Goal: Task Accomplishment & Management: Manage account settings

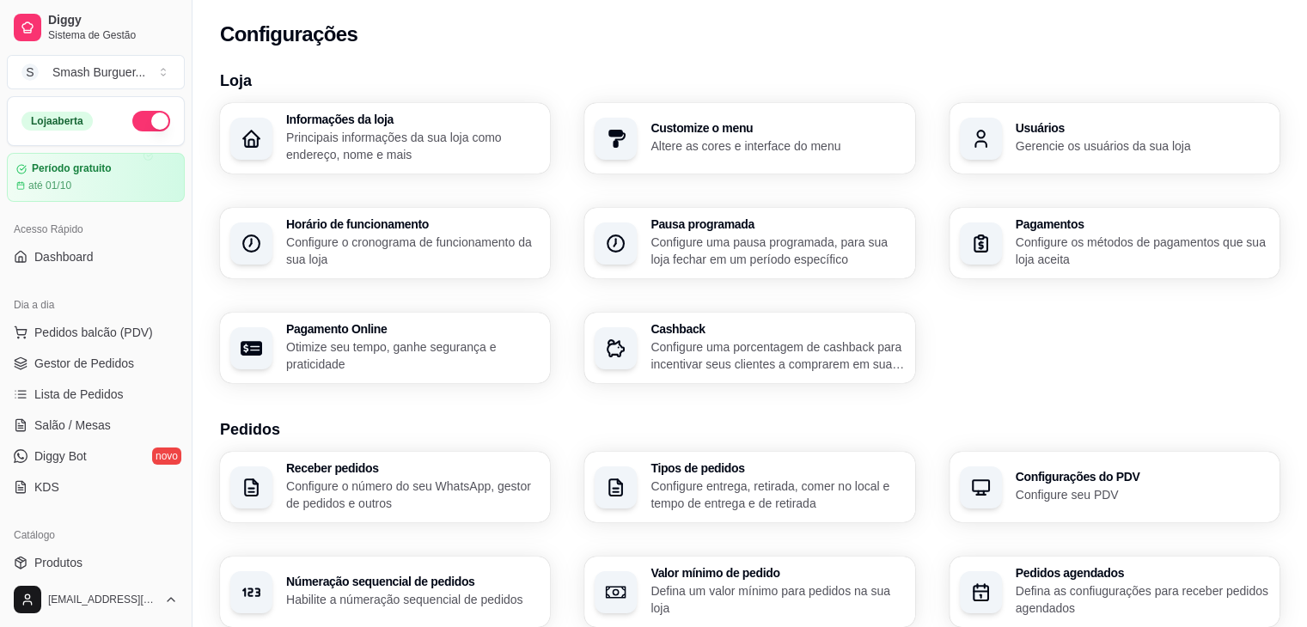
click at [374, 218] on h3 "Horário de funcionamento" at bounding box center [412, 224] width 253 height 12
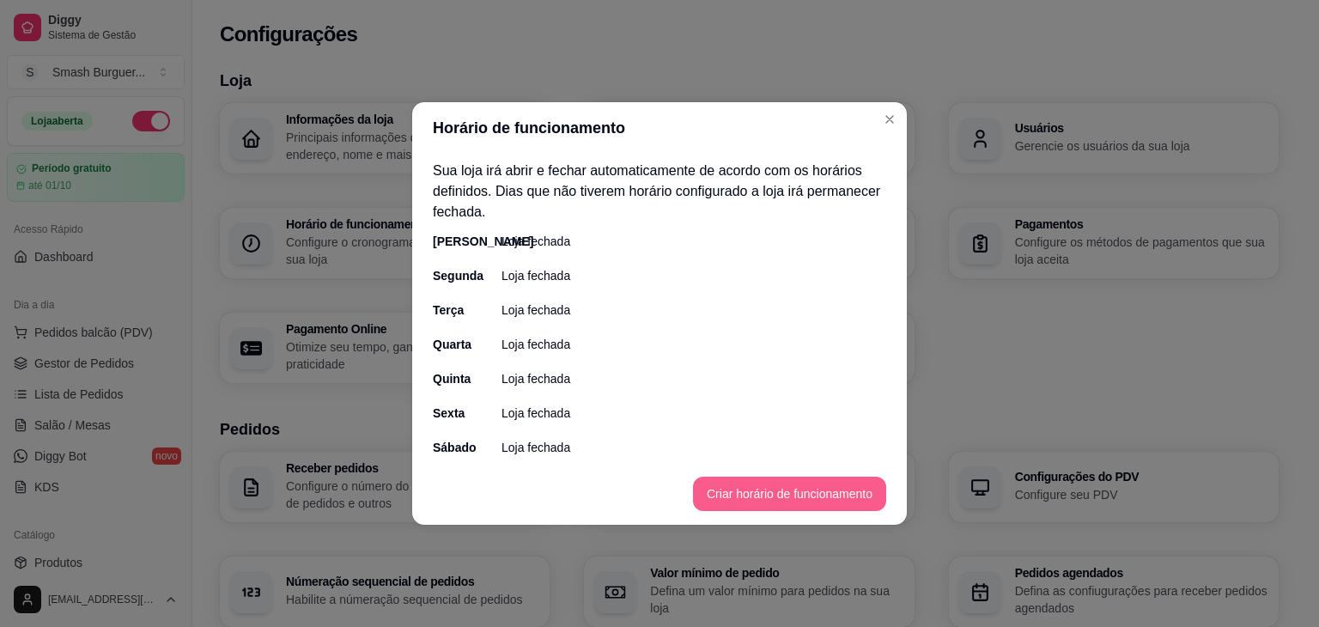
click at [722, 483] on button "Criar horário de funcionamento" at bounding box center [789, 494] width 193 height 34
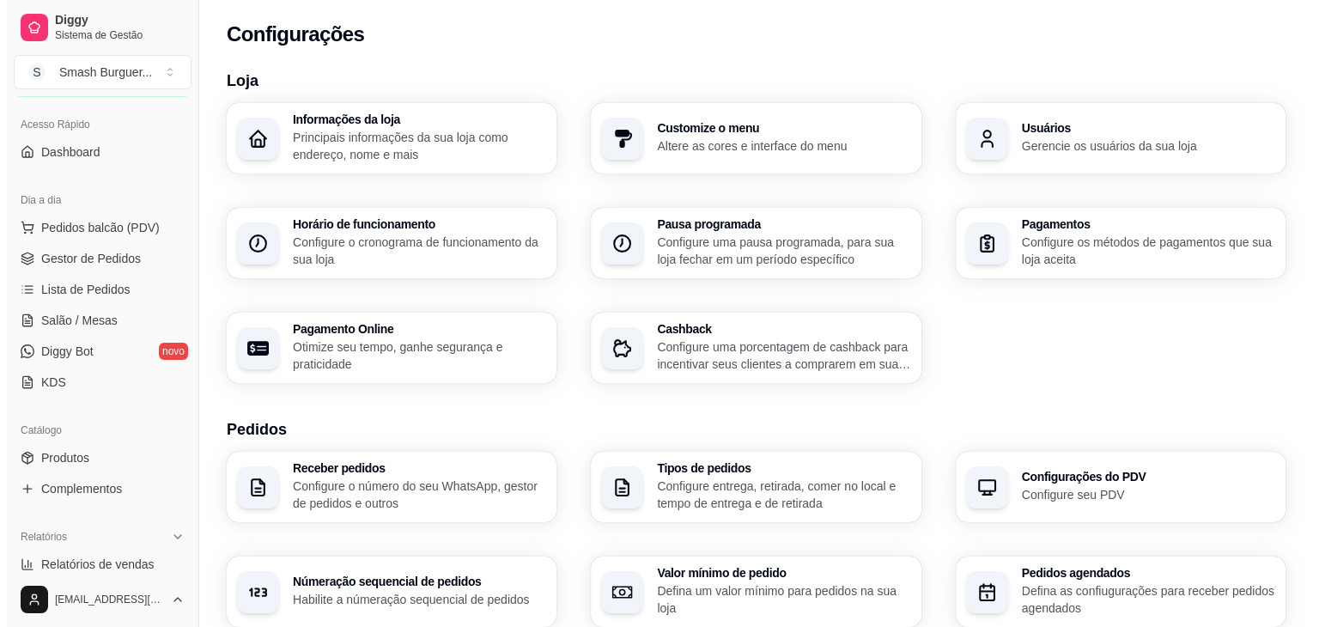
scroll to position [100, 0]
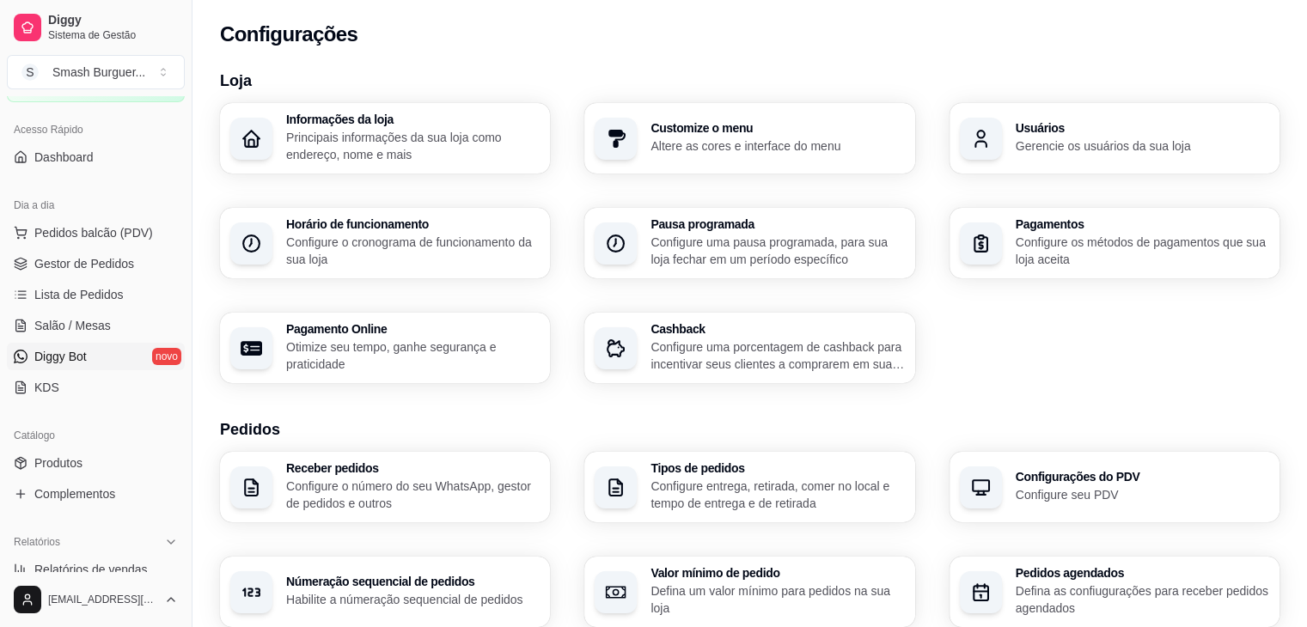
click at [76, 357] on span "Diggy Bot" at bounding box center [60, 356] width 52 height 17
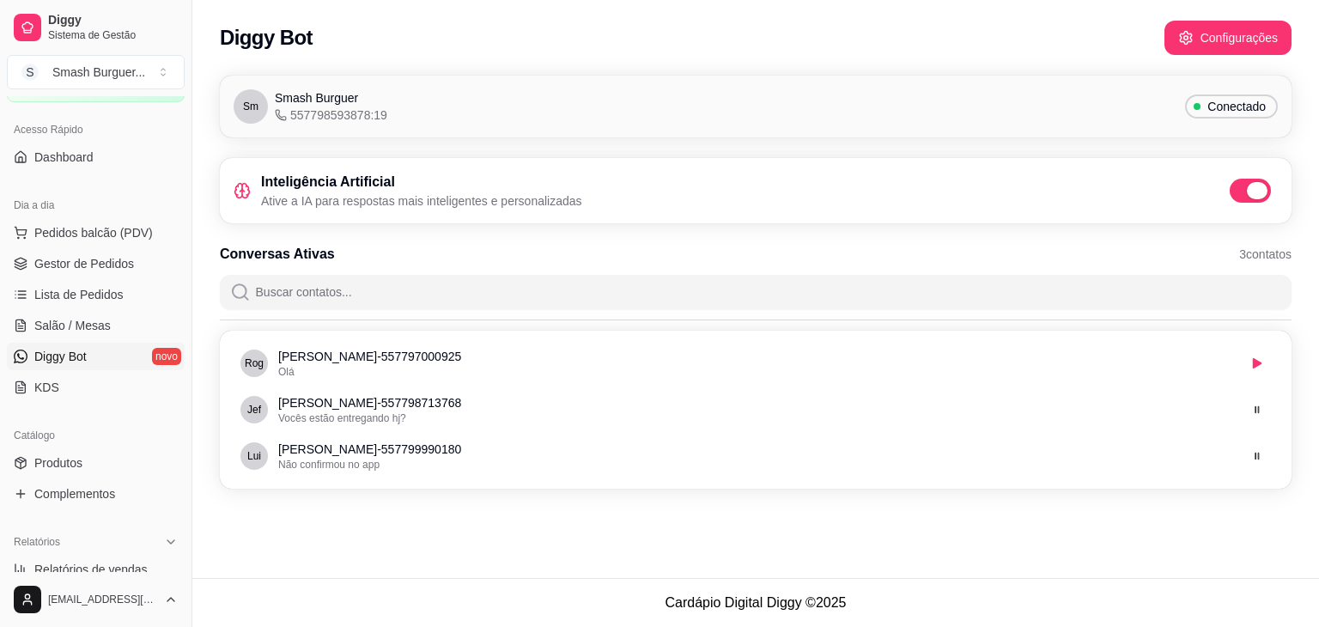
click at [1242, 197] on span at bounding box center [1250, 191] width 41 height 24
click at [1240, 197] on input "checkbox" at bounding box center [1234, 199] width 11 height 11
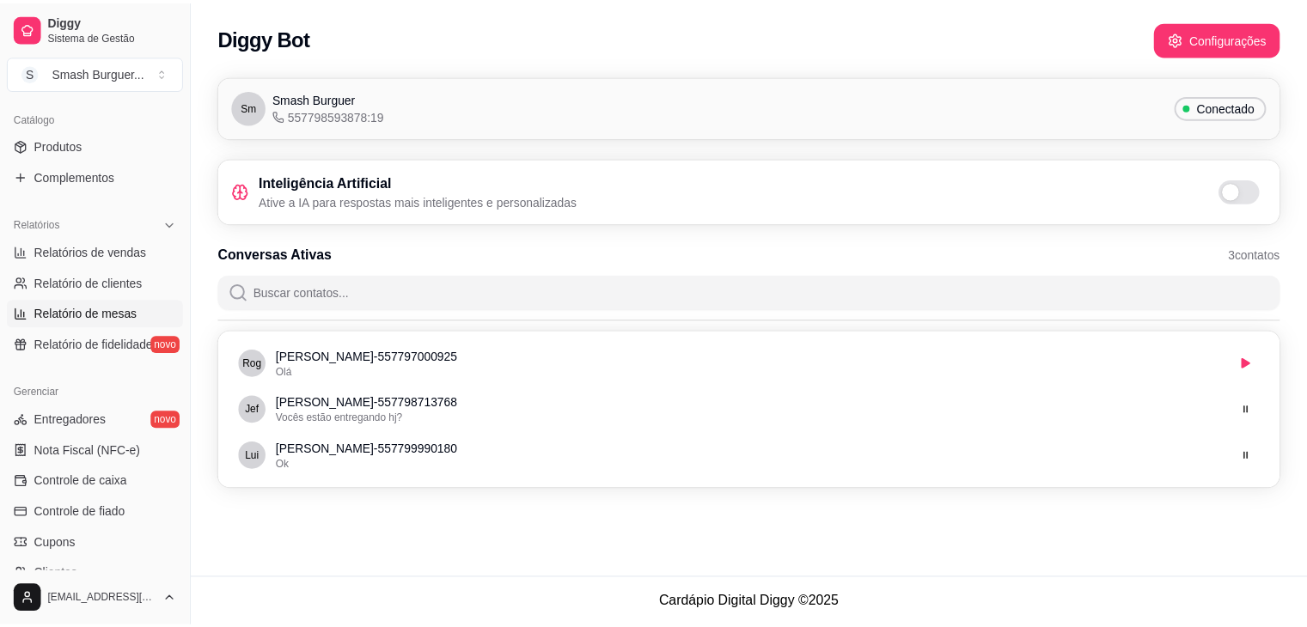
scroll to position [608, 0]
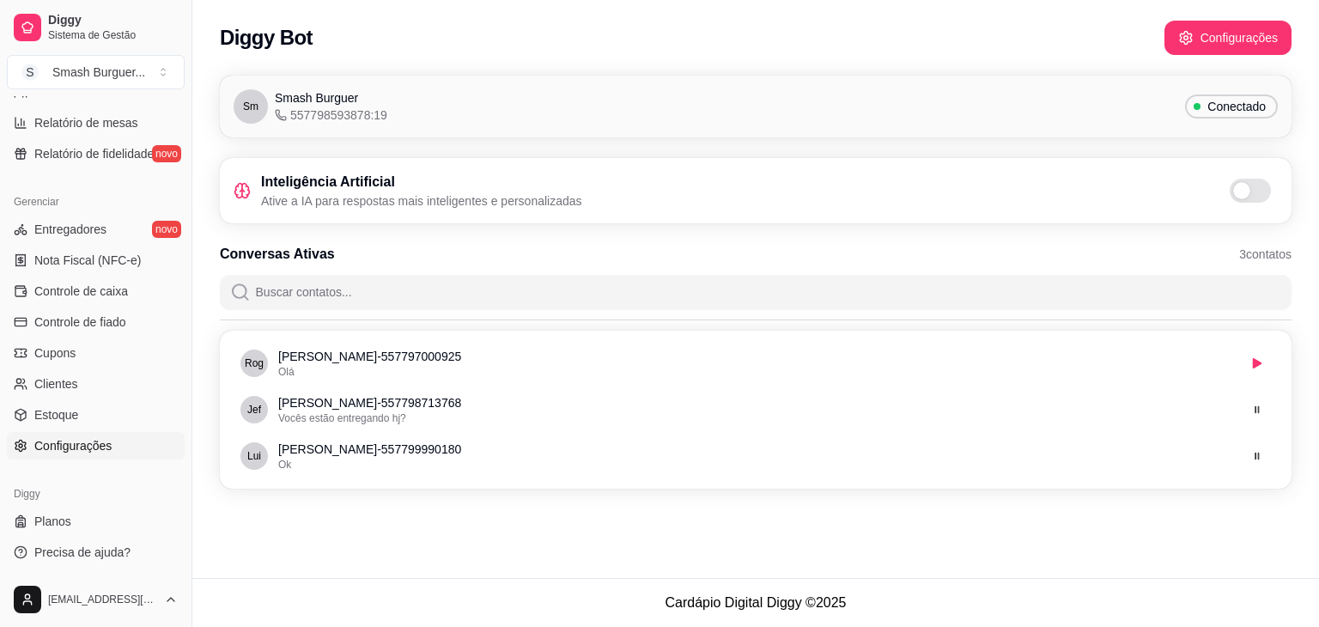
click at [79, 444] on span "Configurações" at bounding box center [72, 445] width 77 height 17
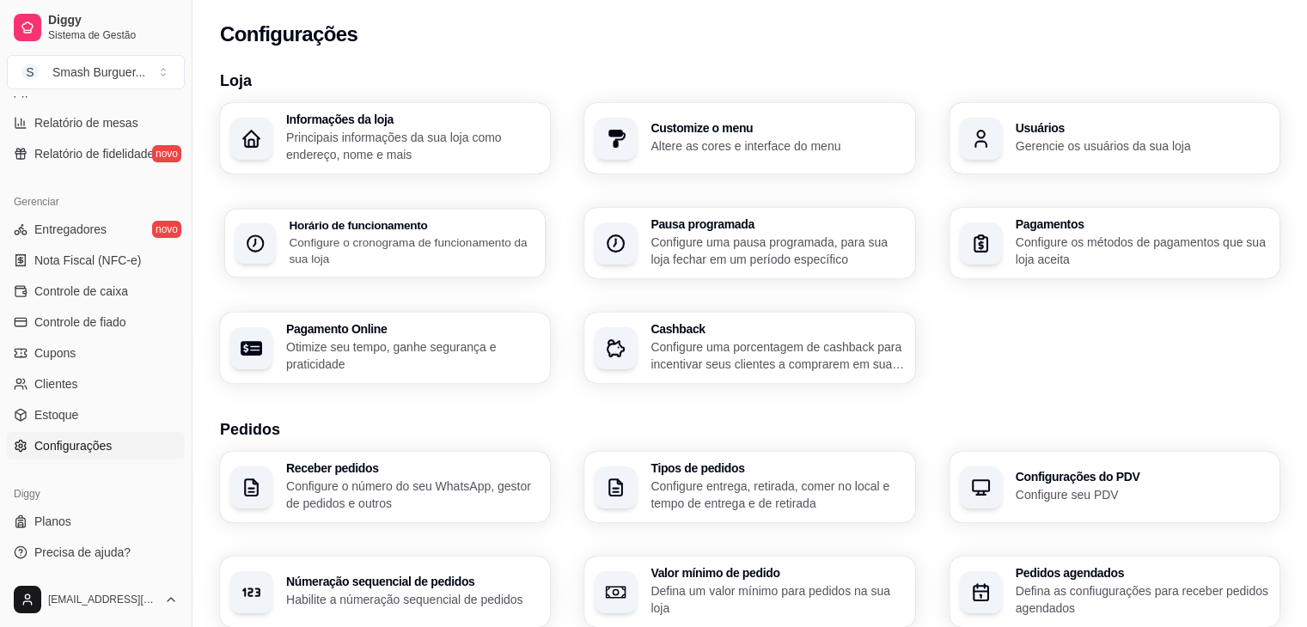
click at [414, 248] on p "Configure o cronograma de funcionamento da sua loja" at bounding box center [412, 251] width 246 height 34
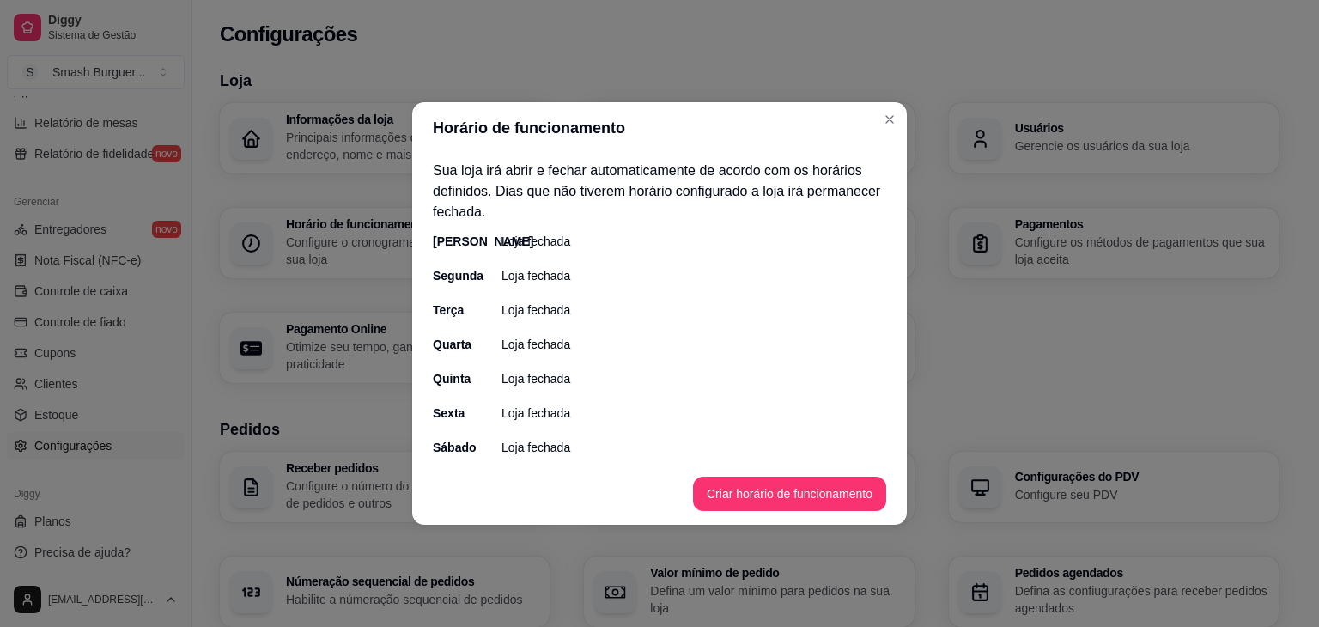
click at [550, 245] on p "Loja fechada" at bounding box center [536, 241] width 69 height 17
click at [764, 481] on button "Criar horário de funcionamento" at bounding box center [789, 495] width 187 height 34
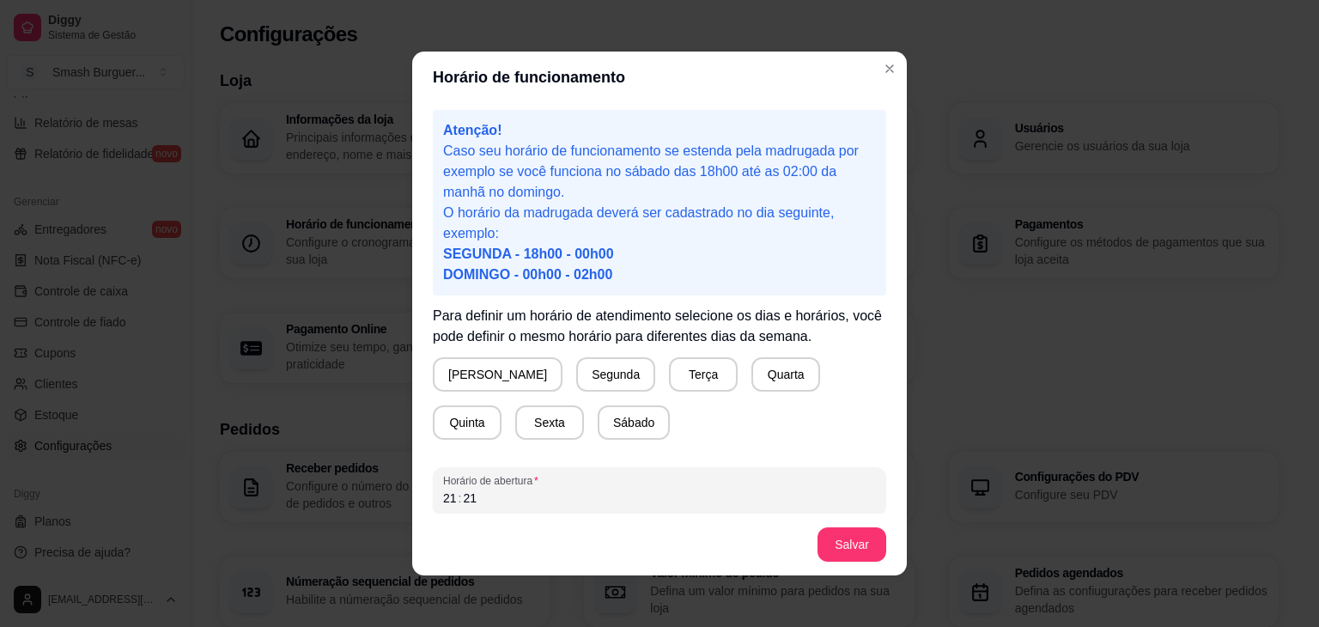
scroll to position [84, 0]
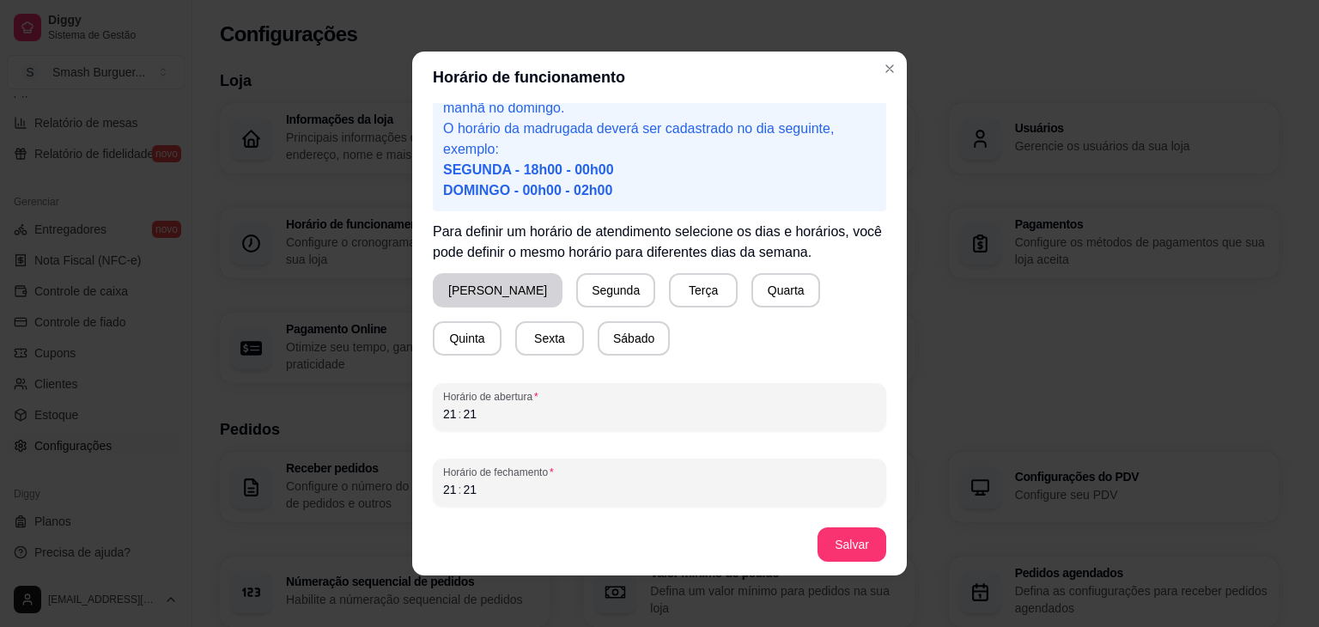
click at [471, 281] on button "[PERSON_NAME]" at bounding box center [498, 290] width 130 height 34
click at [666, 302] on button "Terça" at bounding box center [700, 290] width 69 height 34
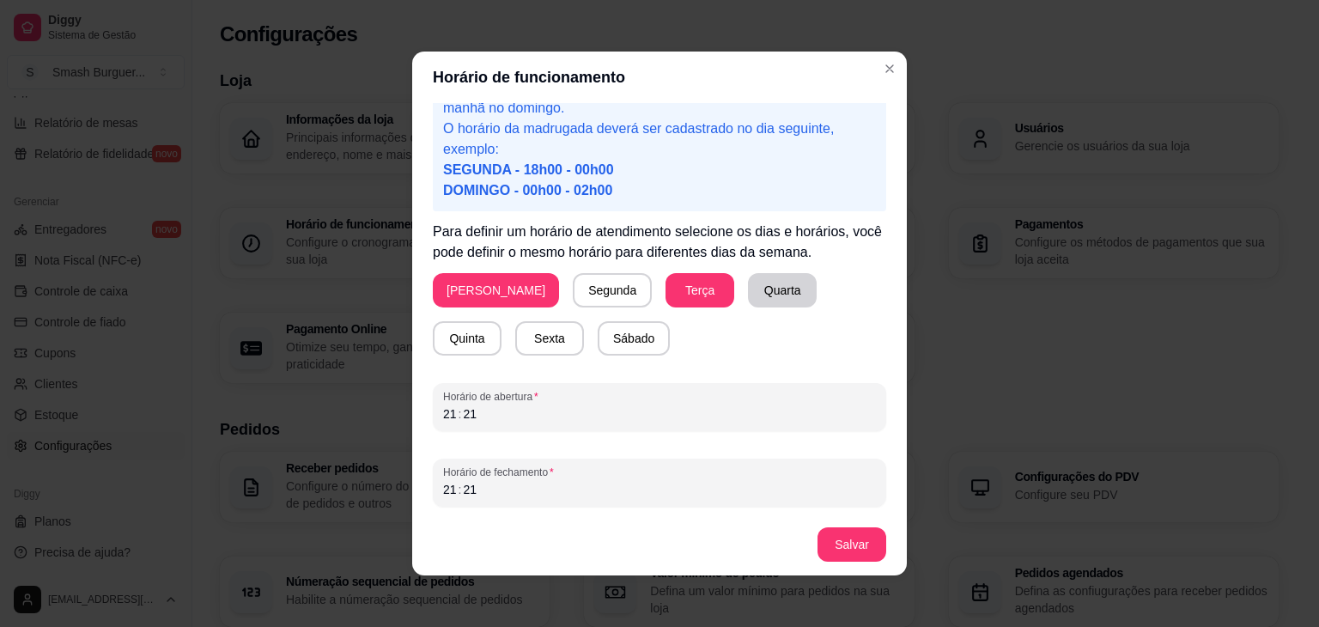
click at [748, 295] on button "Quarta" at bounding box center [782, 290] width 69 height 34
click at [502, 321] on button "Quinta" at bounding box center [467, 338] width 69 height 34
click at [515, 342] on button "Sexta" at bounding box center [549, 338] width 69 height 34
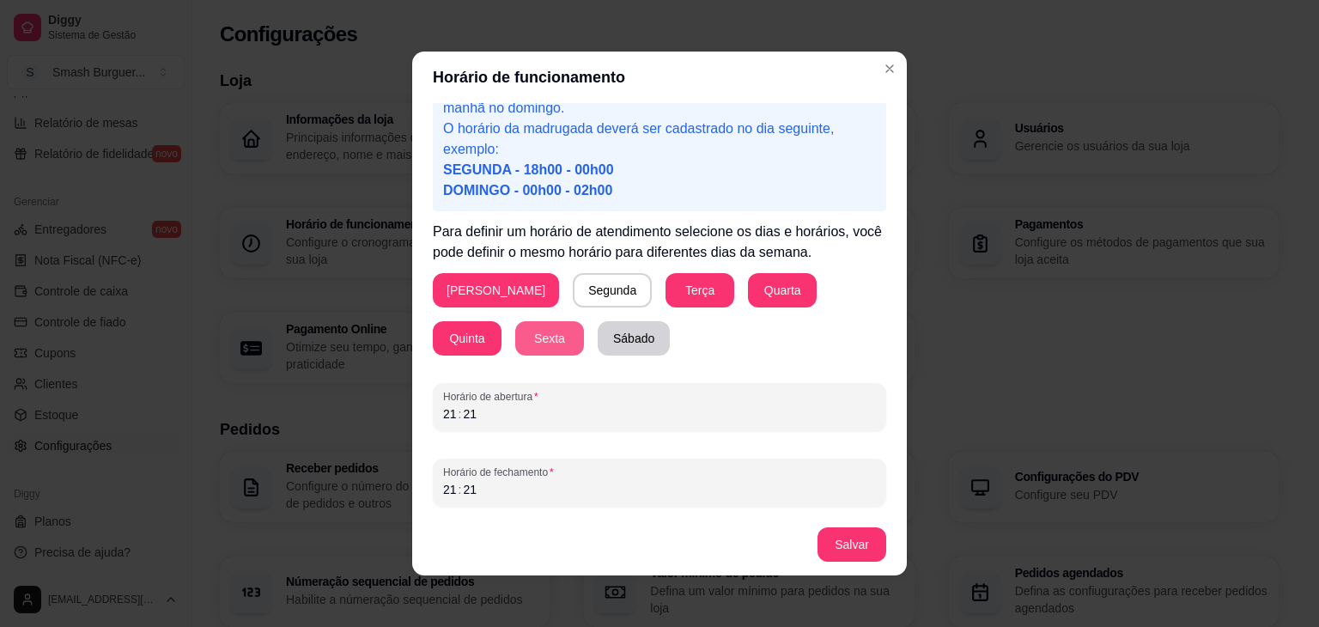
click at [598, 348] on button "Sábado" at bounding box center [634, 338] width 72 height 34
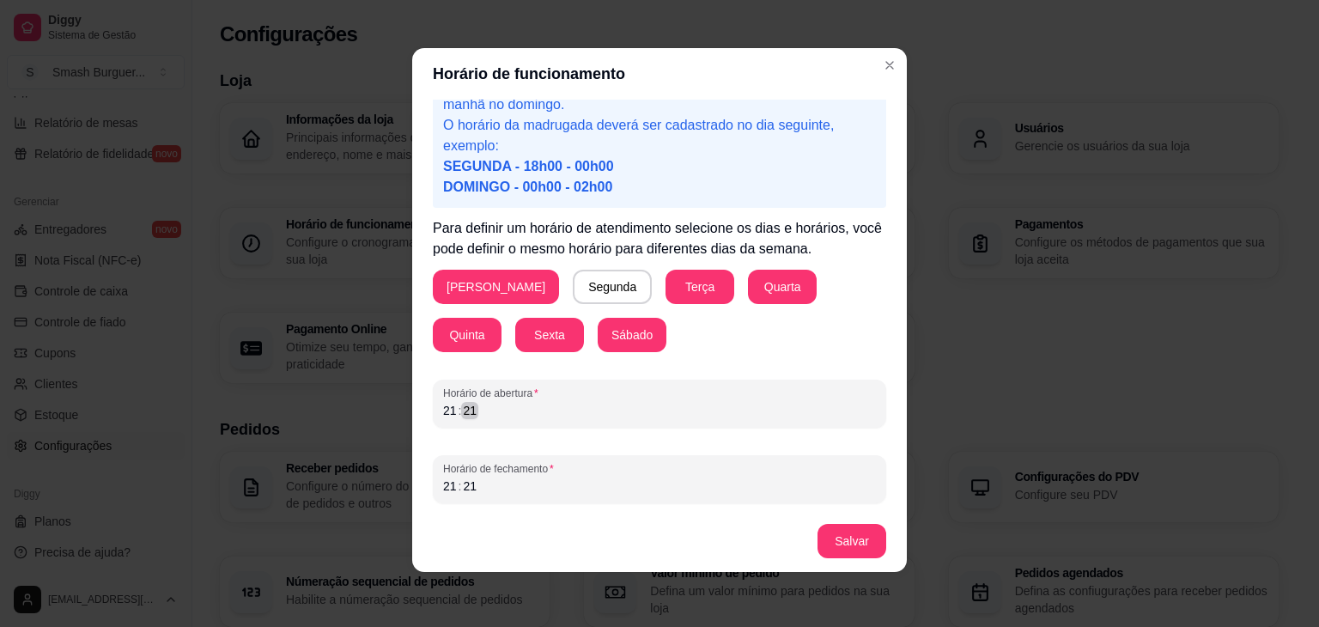
click at [486, 412] on div "21 : 21" at bounding box center [659, 410] width 433 height 21
click at [442, 489] on div "21" at bounding box center [450, 486] width 17 height 17
click at [691, 406] on div "18 : 00" at bounding box center [659, 410] width 433 height 21
click at [721, 348] on div "Domingo Segunda Terça Quarta Quinta Sexta Sábado" at bounding box center [660, 311] width 454 height 82
click at [832, 549] on button "Salvar" at bounding box center [852, 542] width 67 height 34
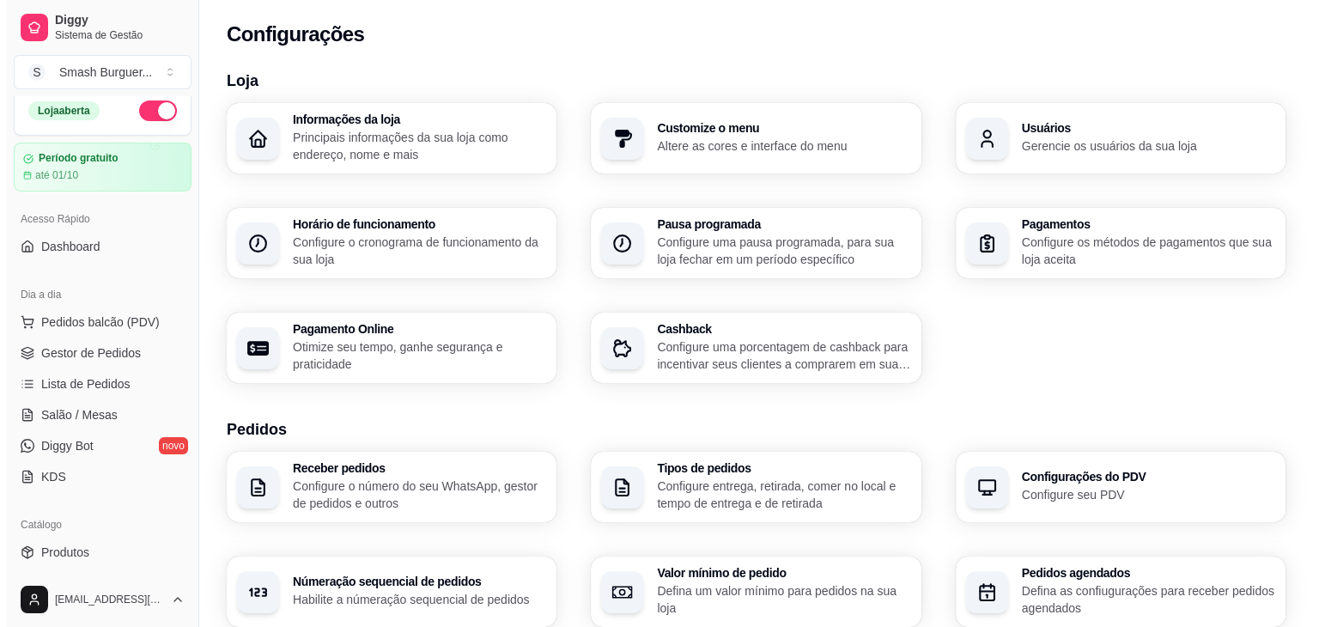
scroll to position [0, 0]
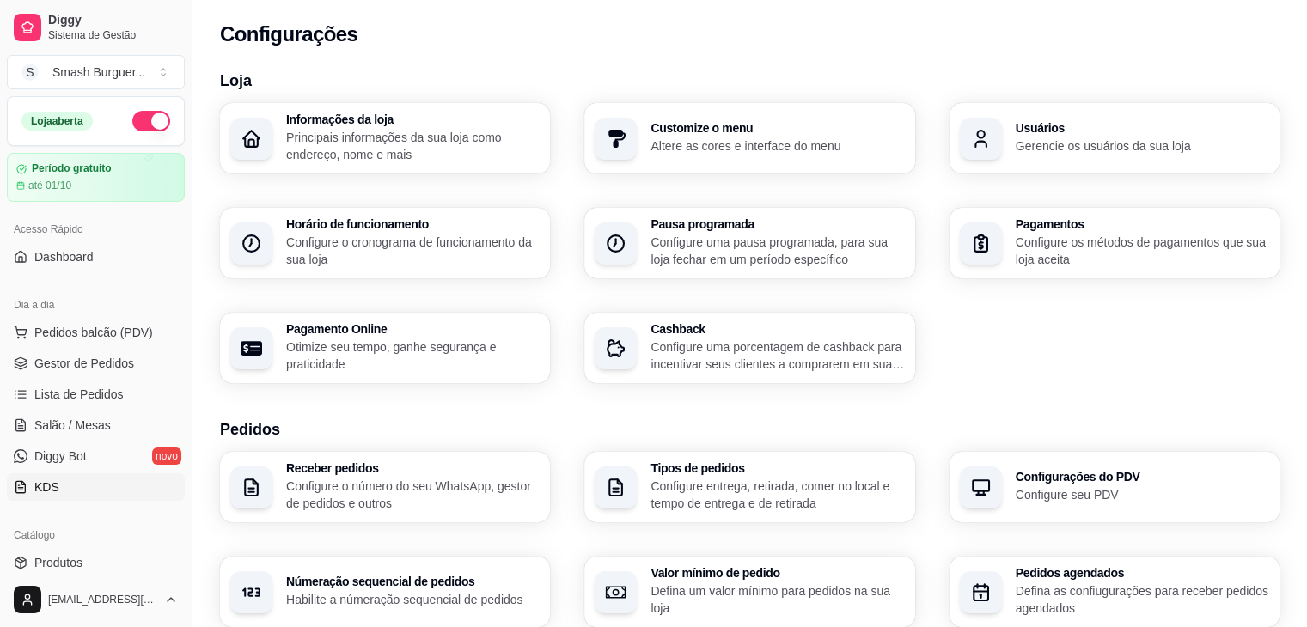
click at [99, 478] on link "KDS" at bounding box center [96, 486] width 178 height 27
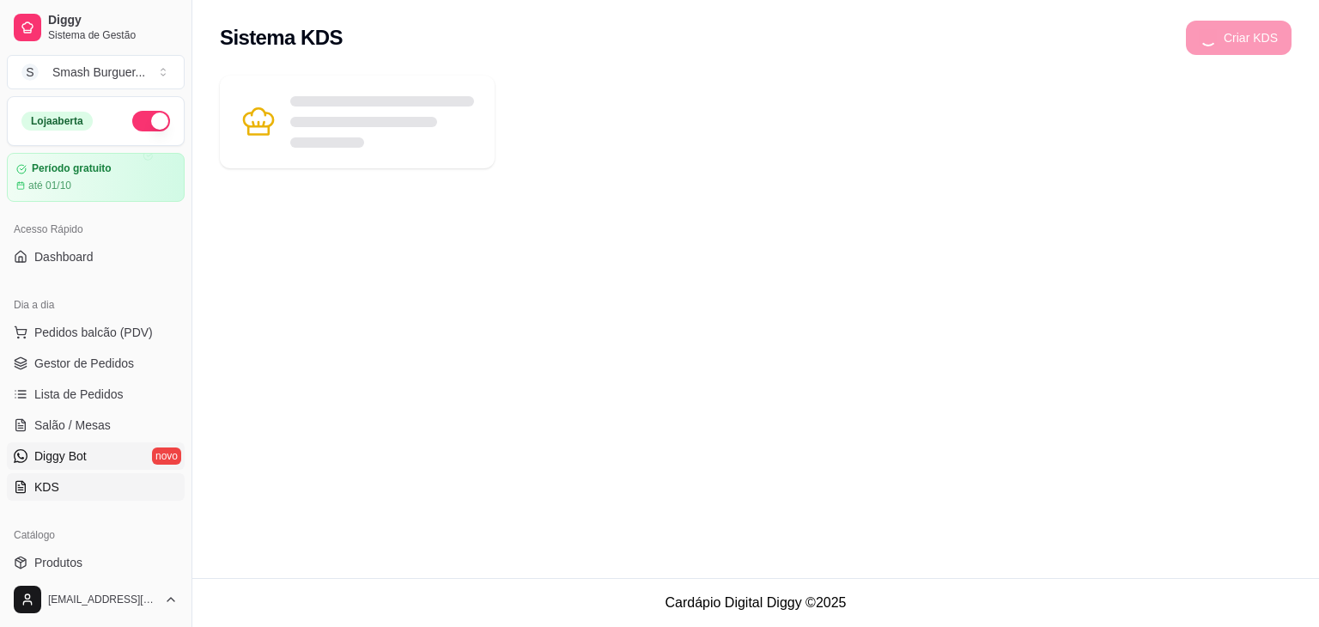
click at [107, 460] on link "Diggy Bot novo" at bounding box center [96, 455] width 178 height 27
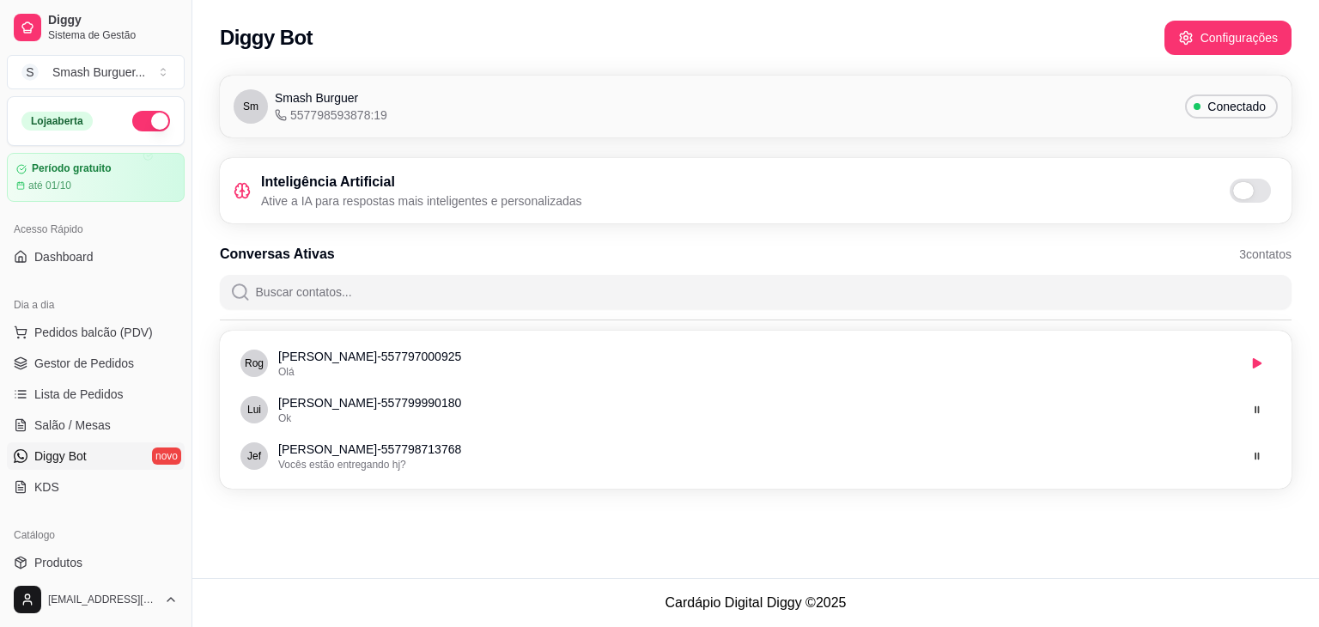
click at [1231, 183] on span at bounding box center [1250, 191] width 41 height 24
click at [1231, 194] on input "checkbox" at bounding box center [1234, 199] width 11 height 11
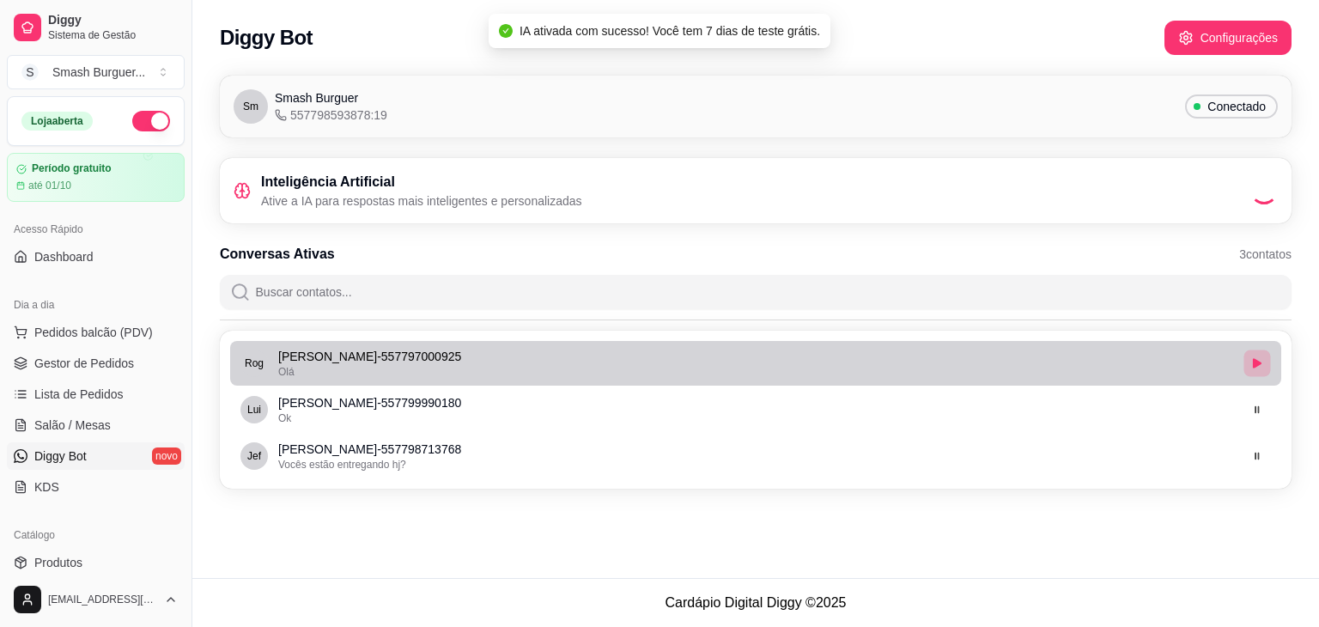
click at [1259, 366] on icon "button" at bounding box center [1257, 363] width 10 height 10
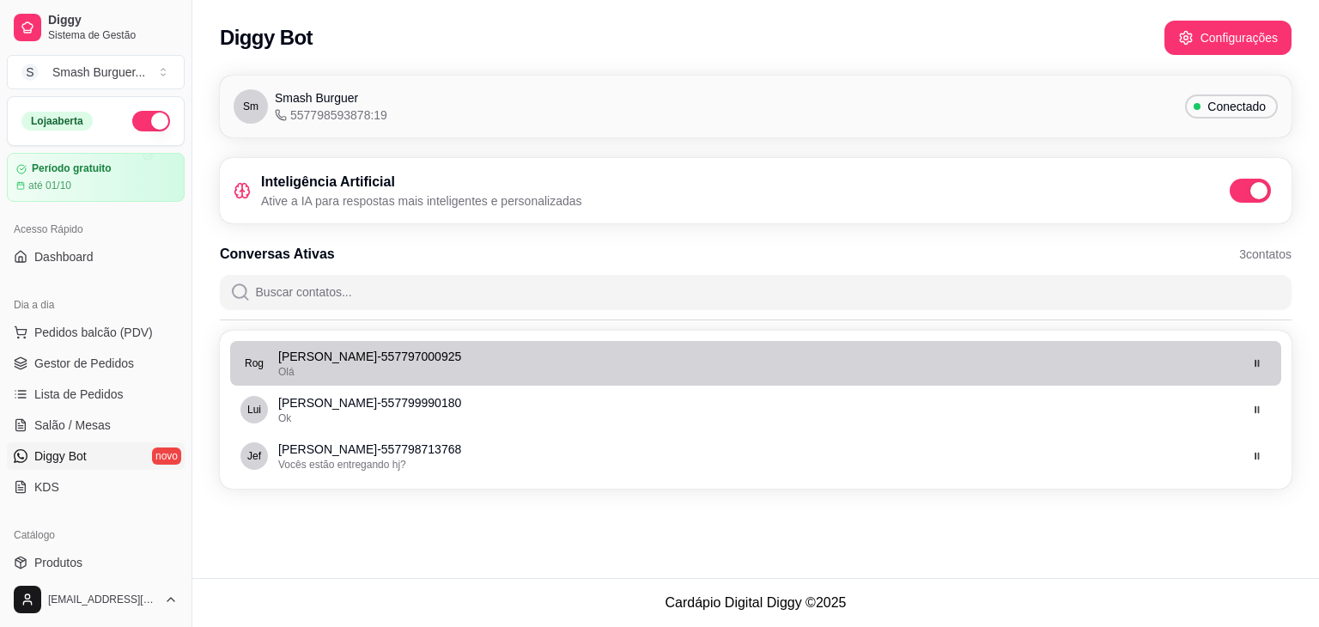
click at [495, 379] on li "[PERSON_NAME] - 557797000925 Olá" at bounding box center [755, 363] width 1051 height 45
